Goal: Task Accomplishment & Management: Use online tool/utility

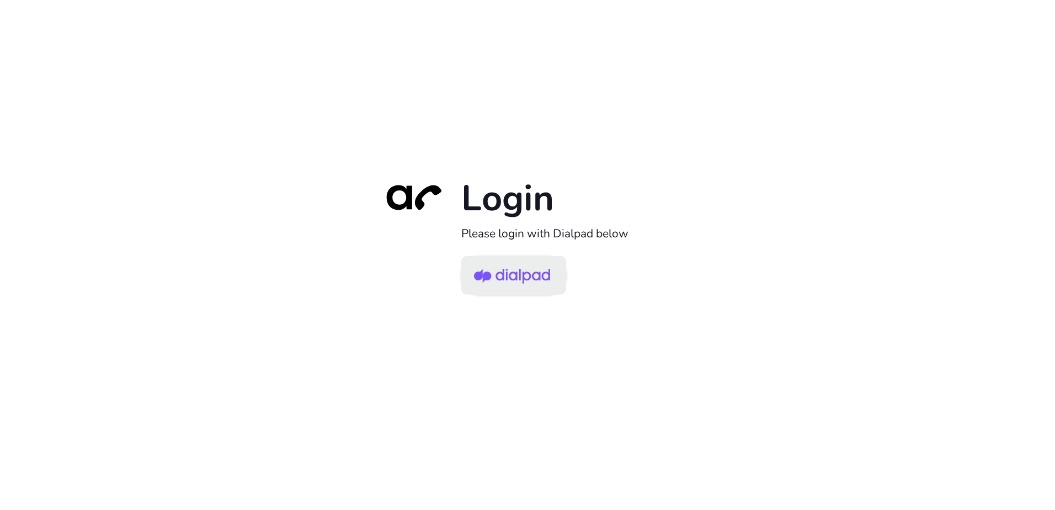
click at [503, 279] on img at bounding box center [512, 276] width 76 height 36
click at [509, 282] on img at bounding box center [512, 276] width 76 height 36
click at [508, 287] on img at bounding box center [512, 276] width 76 height 36
click at [511, 280] on img at bounding box center [512, 276] width 76 height 36
